Goal: Find specific fact: Find contact information

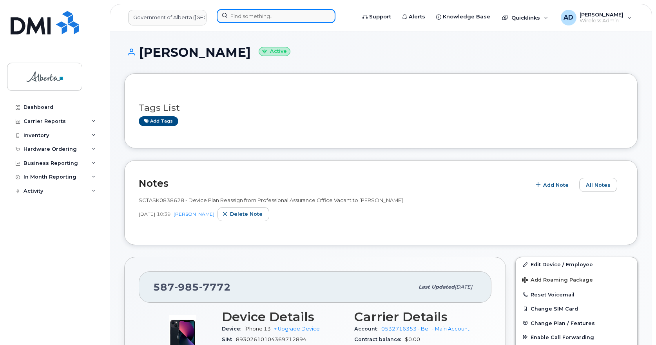
click at [293, 17] on input at bounding box center [276, 16] width 119 height 14
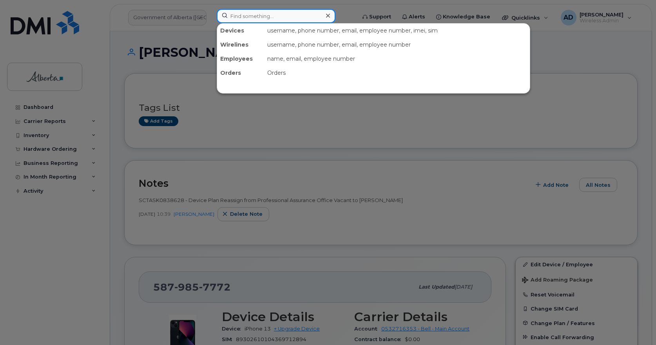
paste input "Sheila Osborn"
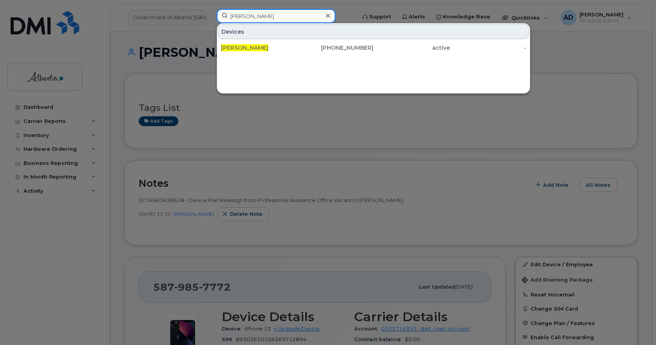
type input "Sheila Osborn"
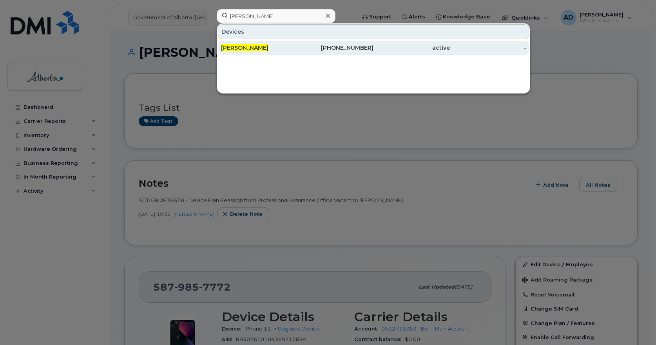
drag, startPoint x: 241, startPoint y: 49, endPoint x: 249, endPoint y: 54, distance: 8.5
click at [241, 49] on span "Sheila Osborn" at bounding box center [244, 47] width 47 height 7
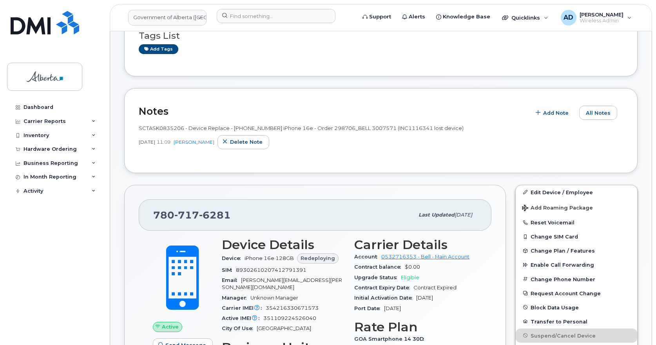
scroll to position [157, 0]
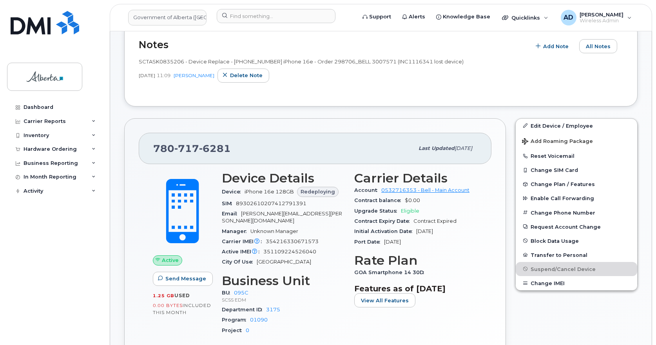
click at [219, 151] on span "6281" at bounding box center [215, 149] width 32 height 12
copy span "780 717 6281"
click at [599, 47] on span "All Notes" at bounding box center [598, 46] width 25 height 7
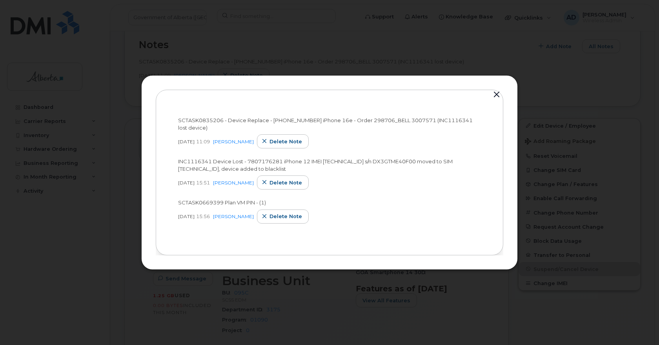
click at [496, 94] on button "button" at bounding box center [496, 94] width 12 height 11
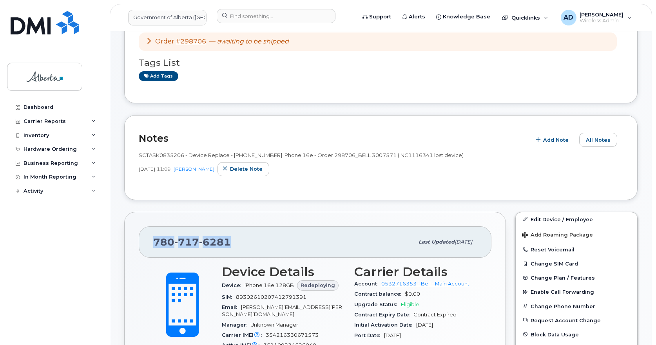
scroll to position [0, 0]
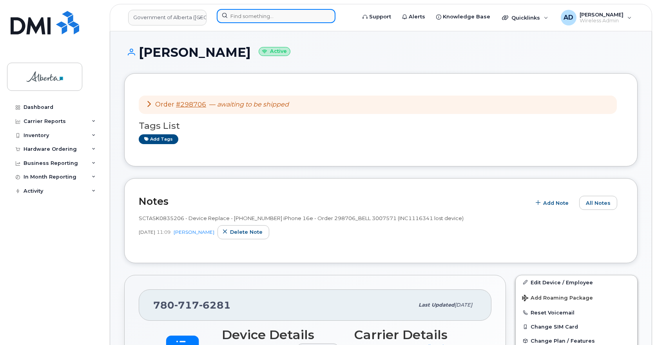
click at [261, 16] on input at bounding box center [276, 16] width 119 height 14
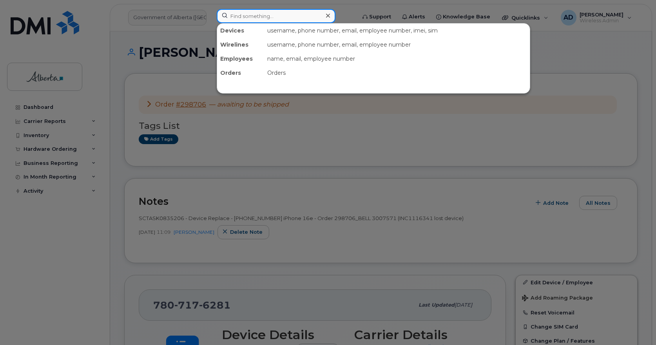
paste input "5879857772"
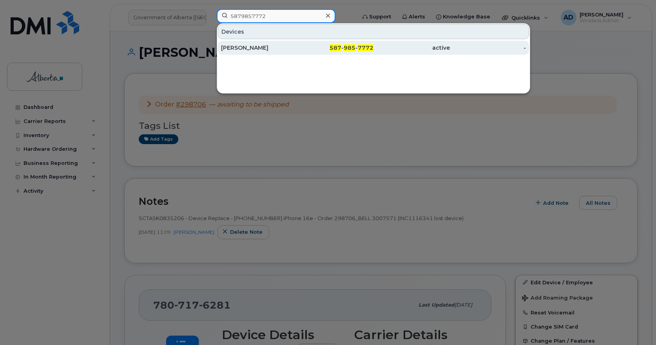
type input "5879857772"
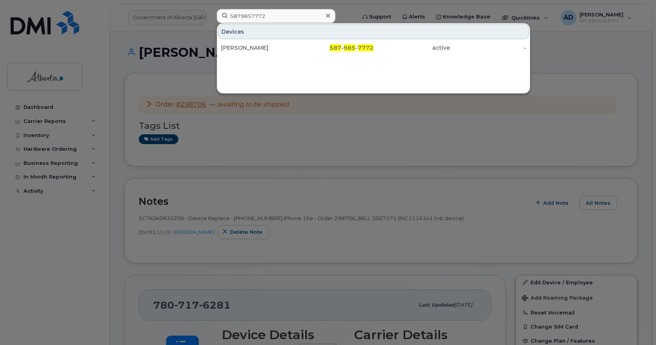
drag, startPoint x: 227, startPoint y: 44, endPoint x: 423, endPoint y: 90, distance: 202.0
click at [227, 44] on div "[PERSON_NAME]" at bounding box center [259, 48] width 76 height 8
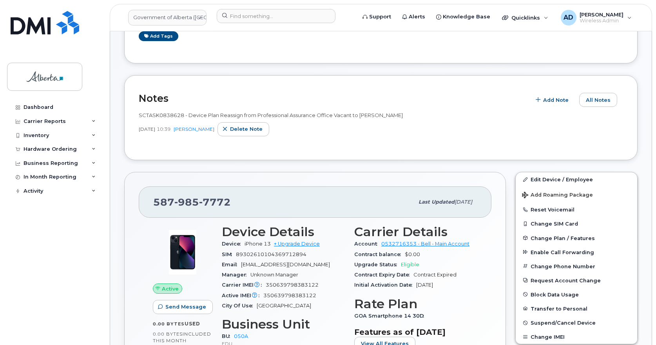
scroll to position [157, 0]
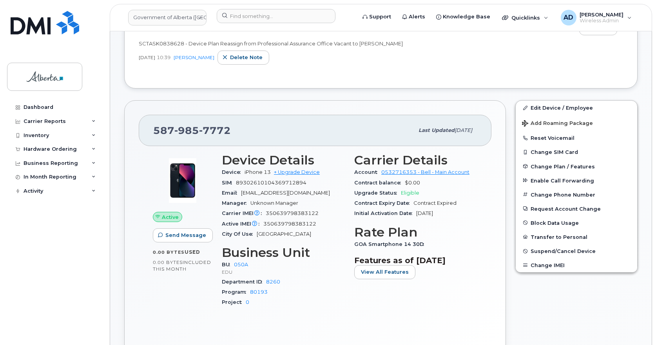
click at [202, 129] on span "7772" at bounding box center [215, 131] width 32 height 12
copy span "[PHONE_NUMBER]"
